Goal: Communication & Community: Answer question/provide support

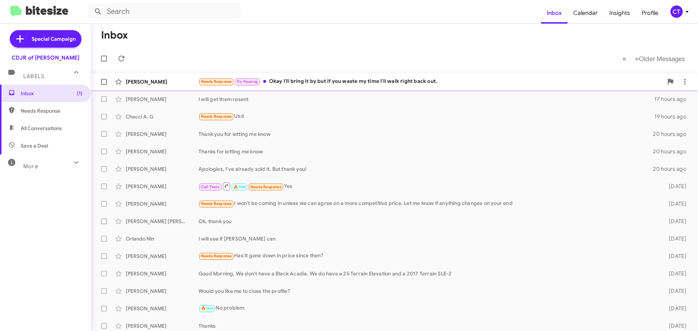
click at [281, 83] on div "Needs Response Try Pausing Okay I'll bring it by but if you waste my time I'll …" at bounding box center [430, 81] width 464 height 8
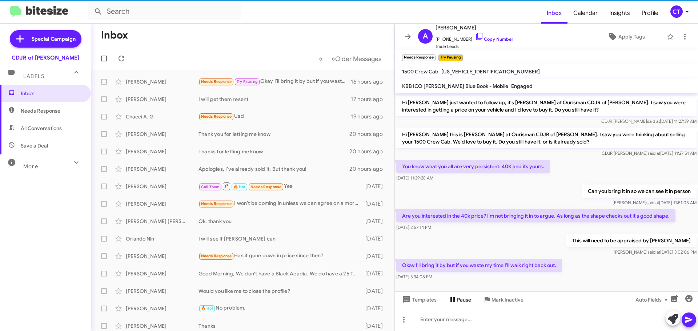
scroll to position [36, 0]
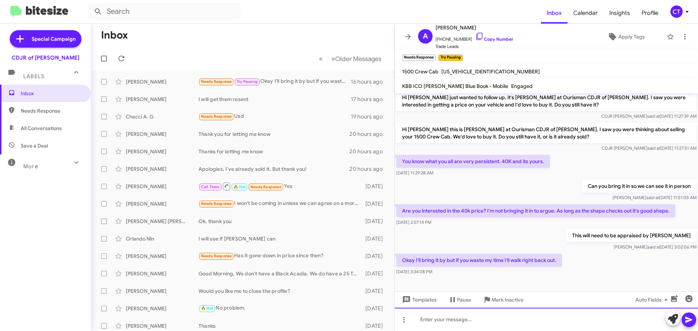
click at [432, 326] on div at bounding box center [546, 319] width 303 height 23
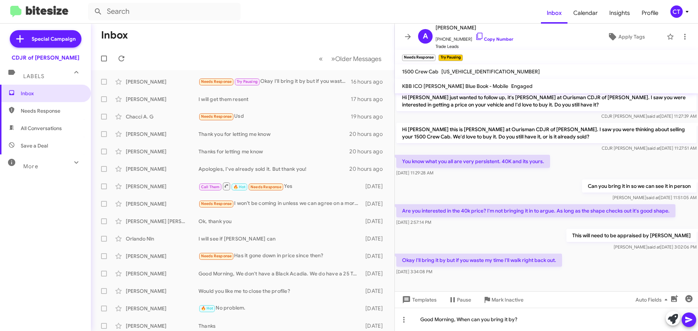
click at [693, 319] on icon at bounding box center [688, 319] width 9 height 9
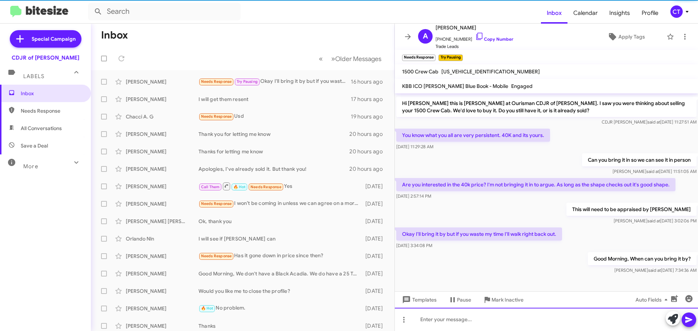
scroll to position [63, 0]
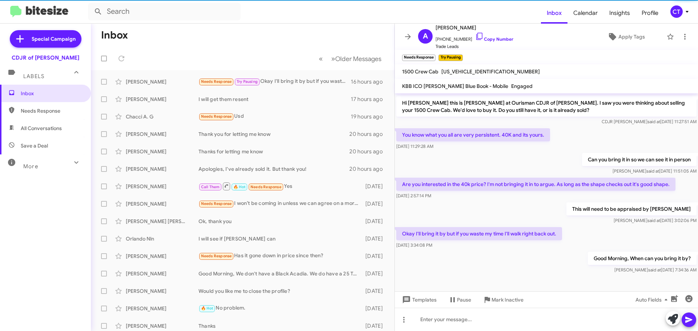
click at [685, 13] on icon at bounding box center [686, 11] width 9 height 9
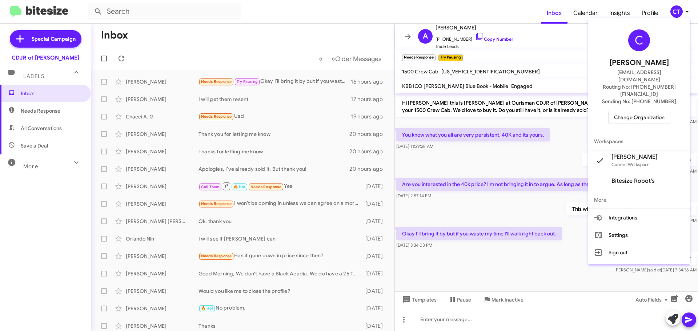
click at [643, 111] on span "Change Organization" at bounding box center [639, 117] width 51 height 12
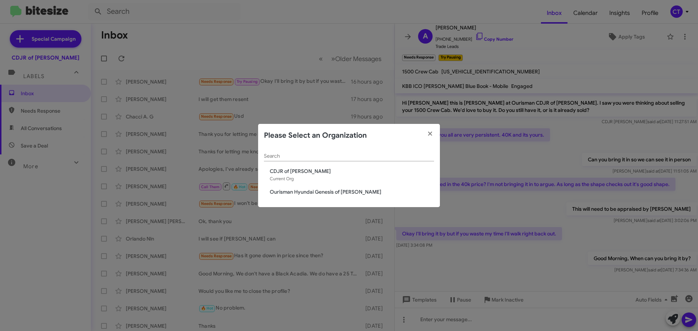
click at [342, 195] on span "Ourisman Hyundai Genesis of [PERSON_NAME]" at bounding box center [352, 191] width 164 height 7
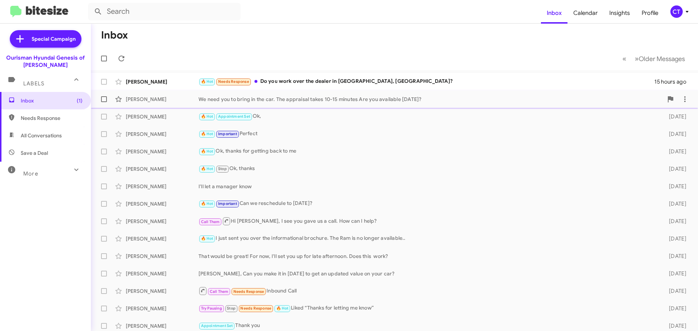
drag, startPoint x: 347, startPoint y: 85, endPoint x: 342, endPoint y: 90, distance: 7.7
click at [347, 82] on div "🔥 Hot Needs Response Do you work over the dealer in Bethesda, MD?" at bounding box center [426, 81] width 456 height 8
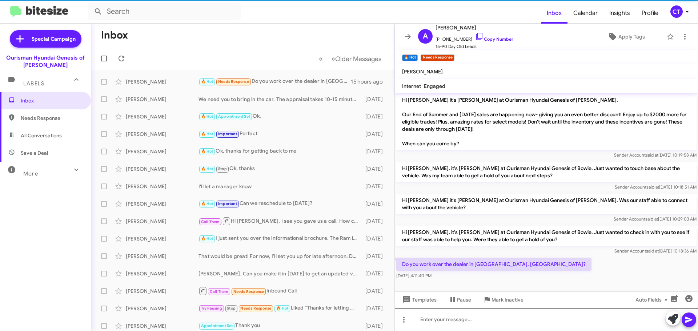
scroll to position [154, 0]
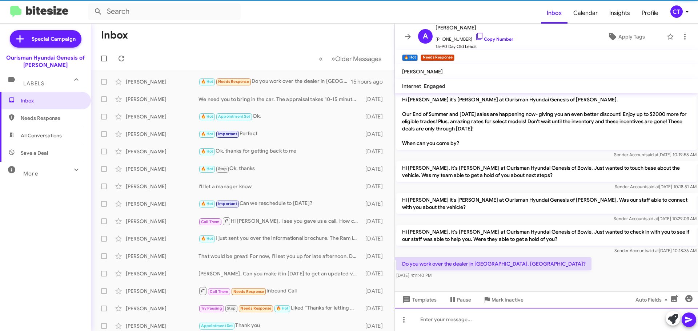
drag, startPoint x: 448, startPoint y: 313, endPoint x: 432, endPoint y: 323, distance: 18.8
click at [445, 316] on div at bounding box center [546, 319] width 303 height 23
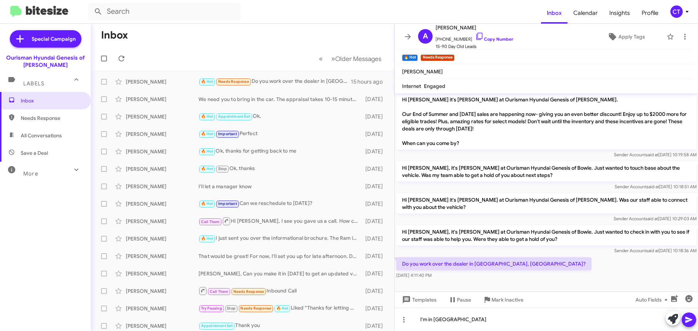
click at [684, 320] on icon at bounding box center [688, 319] width 9 height 9
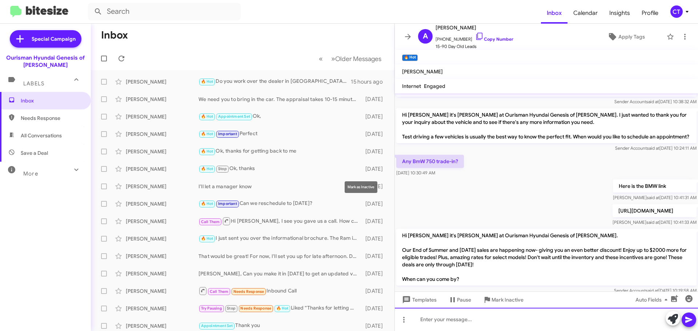
scroll to position [36, 0]
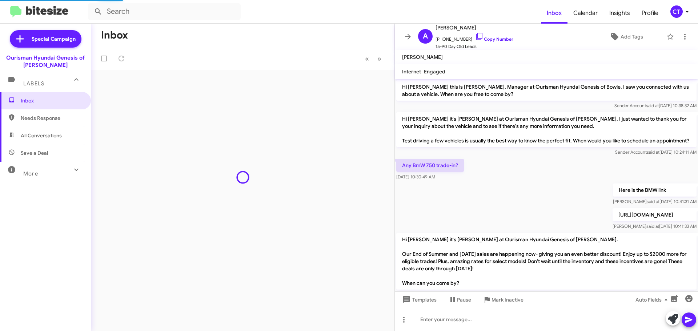
scroll to position [181, 0]
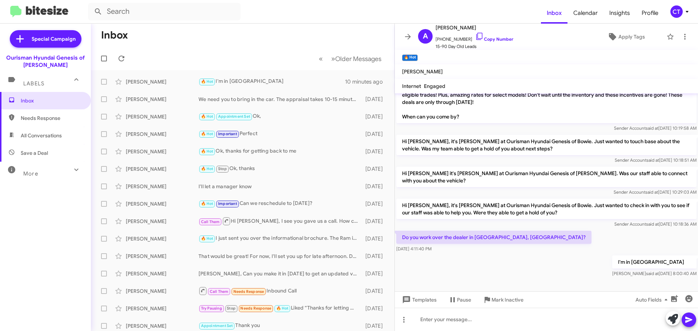
click at [683, 14] on icon at bounding box center [686, 11] width 9 height 9
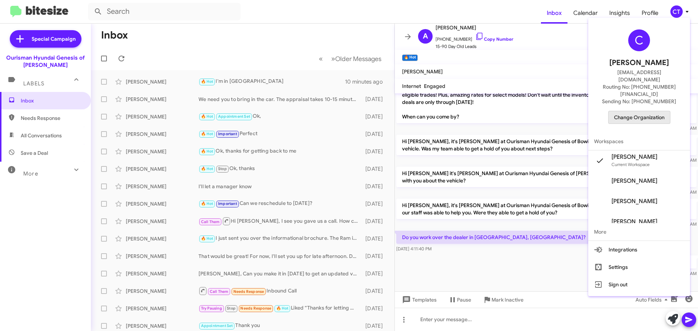
click at [646, 111] on span "Change Organization" at bounding box center [639, 117] width 51 height 12
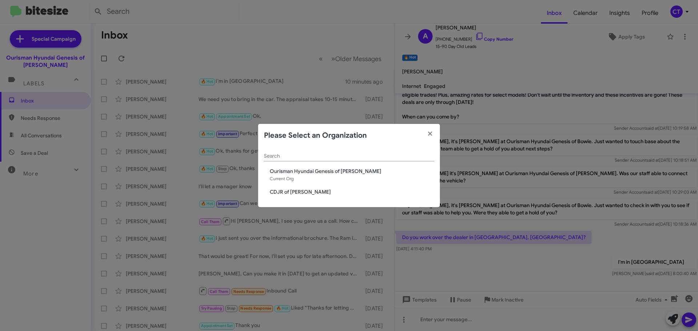
drag, startPoint x: 284, startPoint y: 190, endPoint x: 273, endPoint y: 193, distance: 11.3
click at [283, 190] on span "CDJR of [PERSON_NAME]" at bounding box center [352, 191] width 164 height 7
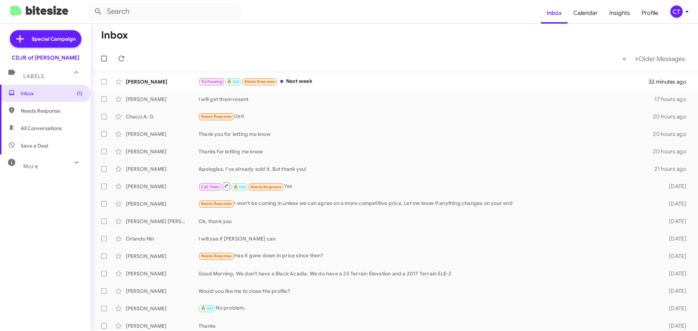
drag, startPoint x: 402, startPoint y: 79, endPoint x: 391, endPoint y: 89, distance: 14.4
click at [398, 78] on div "Try Pausing 🔥 Hot Needs Response Next week" at bounding box center [423, 81] width 450 height 8
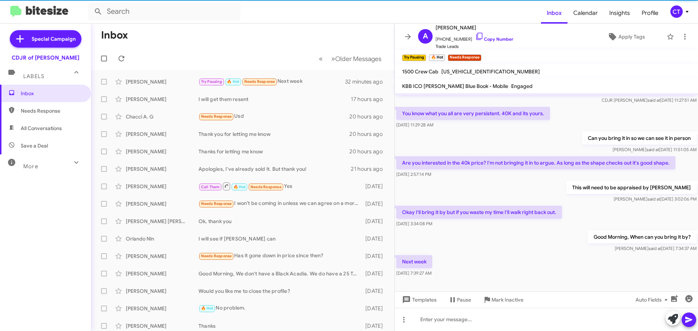
scroll to position [89, 0]
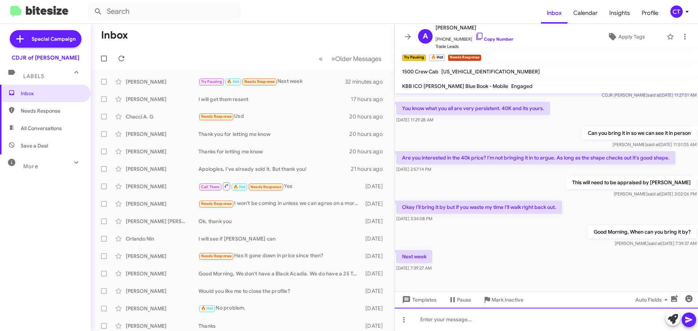
click at [436, 325] on div at bounding box center [546, 319] width 303 height 23
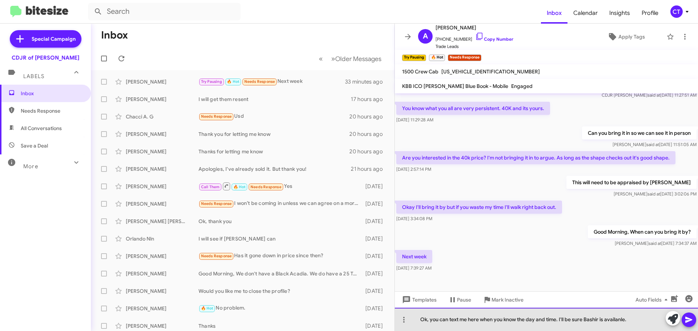
click at [620, 319] on div "Ok, you can text me here when you know the day and time. I'll be sure Bashir is…" at bounding box center [546, 319] width 303 height 23
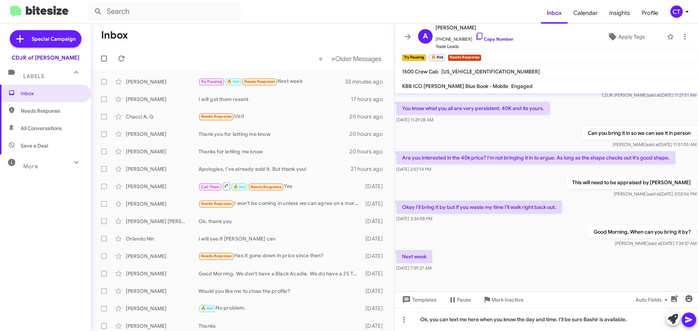
click at [688, 325] on span at bounding box center [688, 320] width 9 height 15
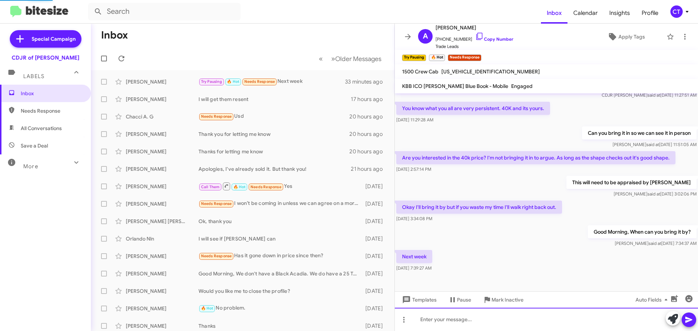
scroll to position [0, 0]
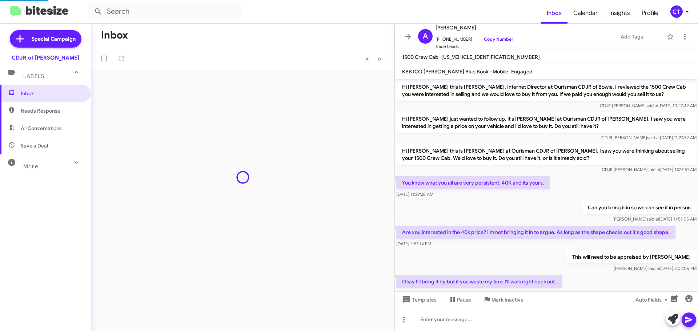
scroll to position [101, 0]
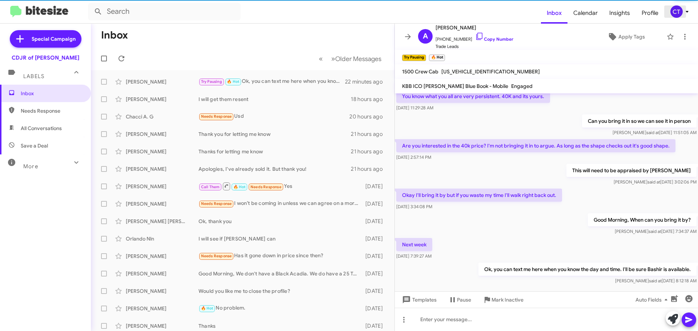
click at [686, 13] on icon at bounding box center [686, 11] width 9 height 9
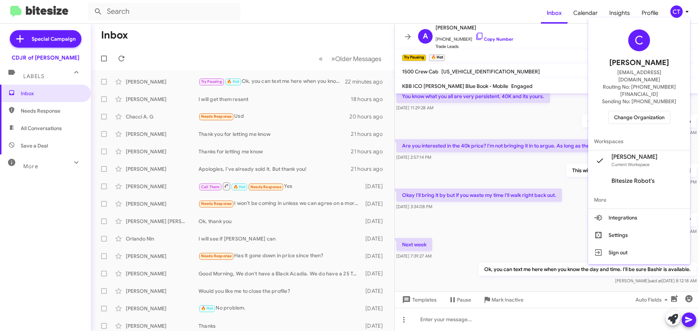
click at [645, 111] on span "Change Organization" at bounding box center [639, 117] width 51 height 12
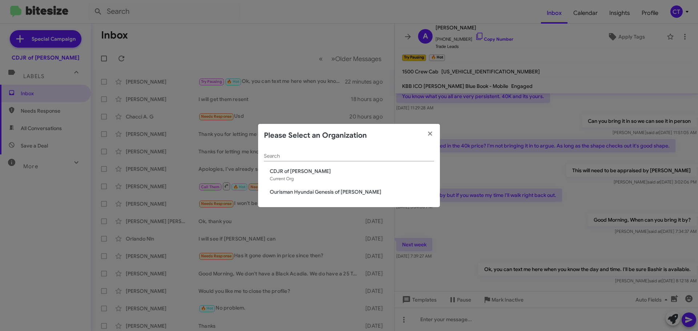
click at [331, 188] on span "Ourisman Hyundai Genesis of [PERSON_NAME]" at bounding box center [352, 191] width 164 height 7
